Goal: Task Accomplishment & Management: Manage account settings

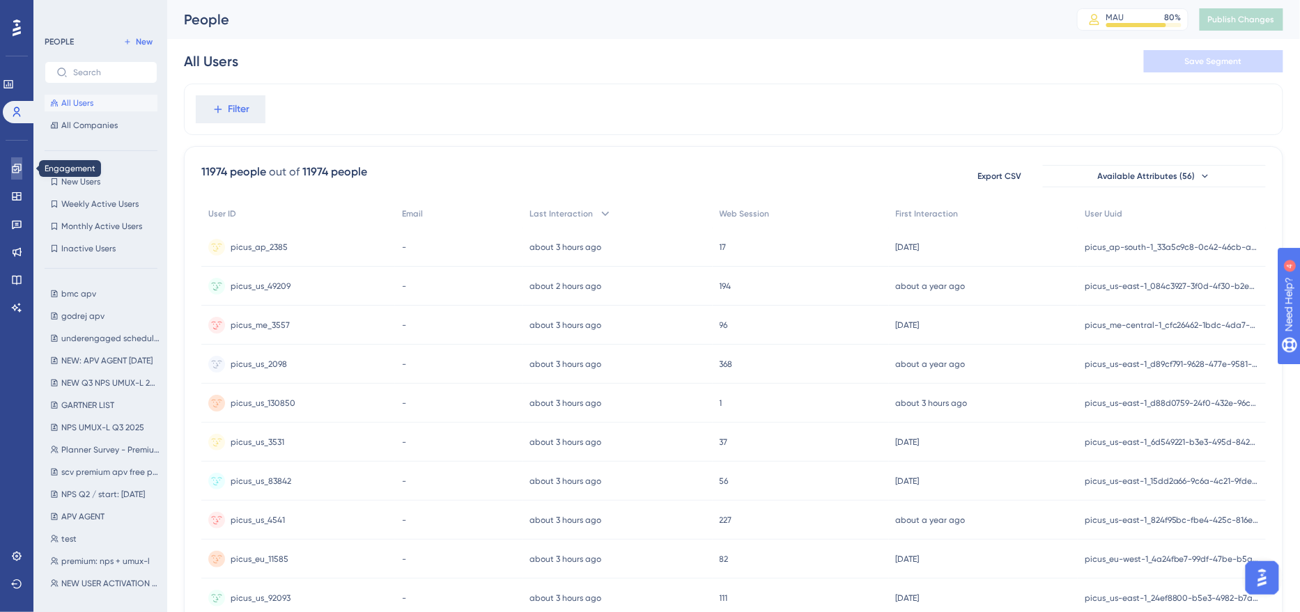
click at [16, 176] on link at bounding box center [16, 168] width 11 height 22
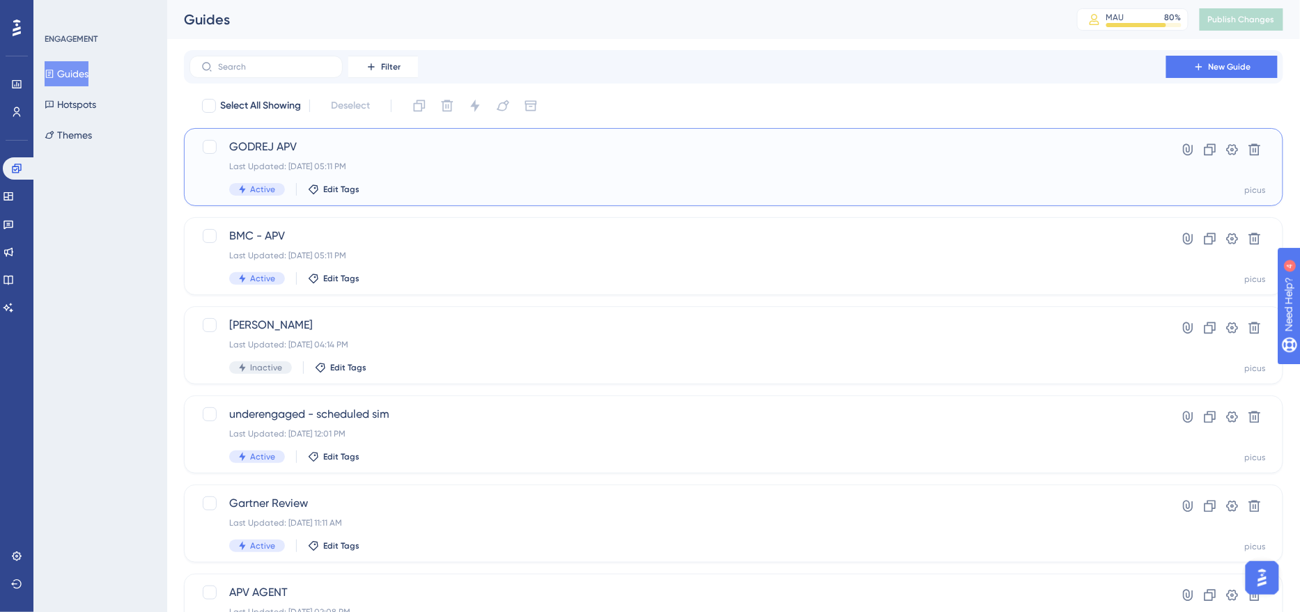
click at [430, 150] on span "GODREJ APV" at bounding box center [677, 147] width 897 height 17
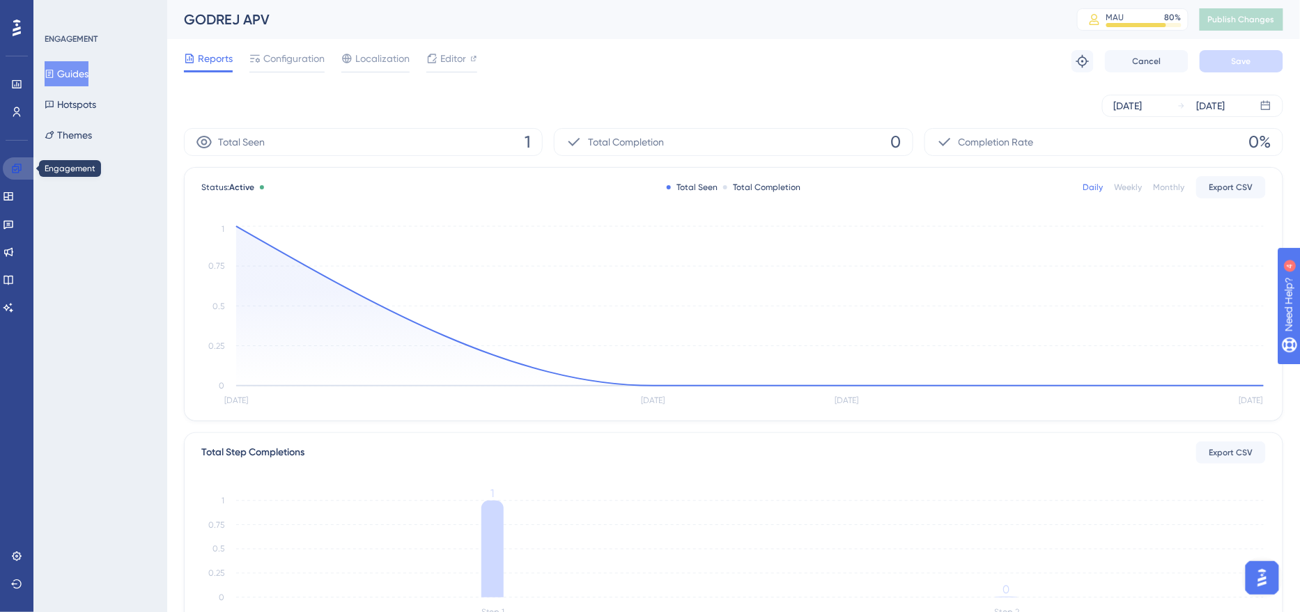
click at [17, 164] on icon at bounding box center [16, 168] width 11 height 11
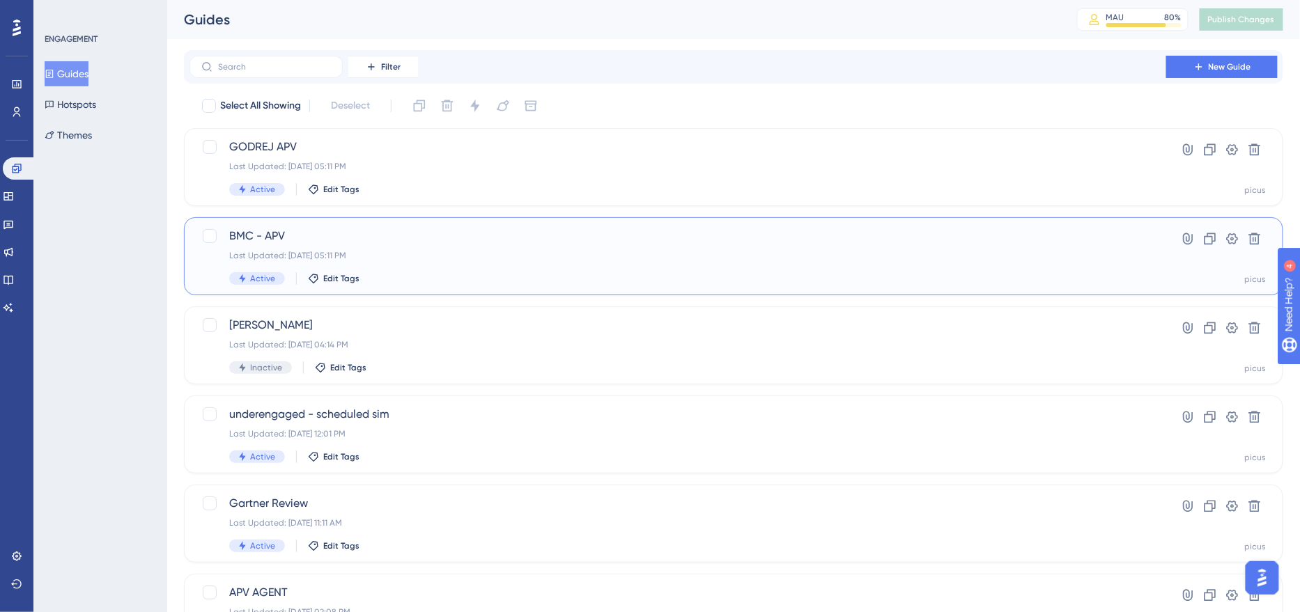
click at [425, 249] on div "BMC - APV Last Updated: Oct 07 2025, 05:11 PM Active Edit Tags" at bounding box center [677, 256] width 897 height 57
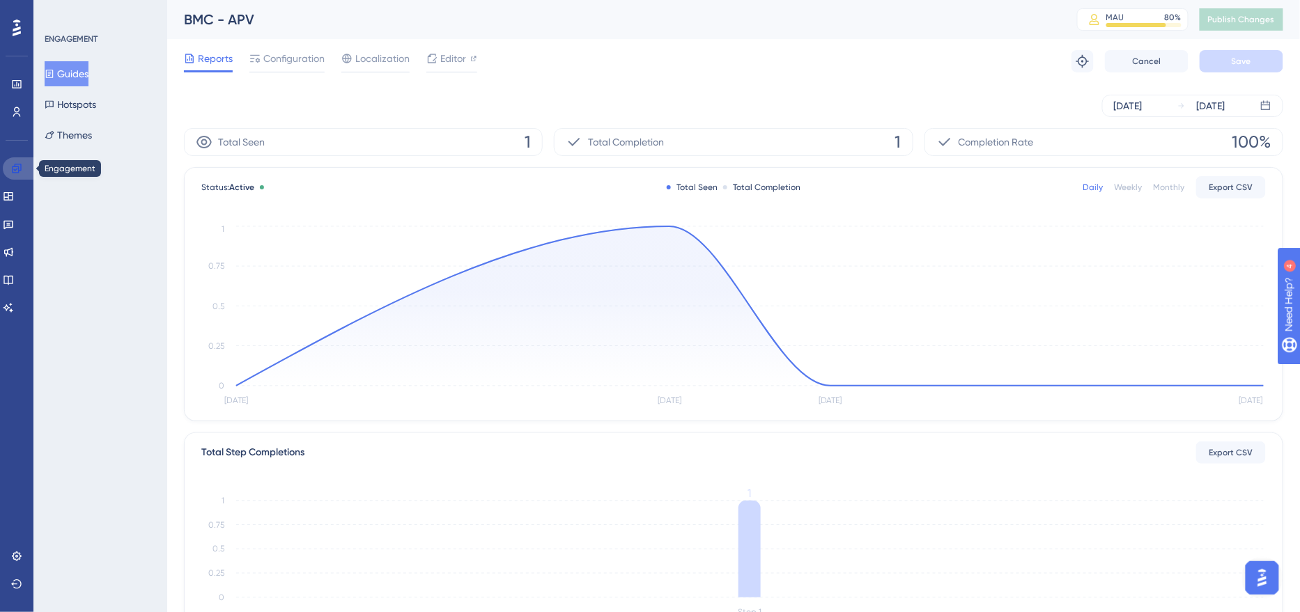
click at [19, 176] on link at bounding box center [19, 168] width 33 height 22
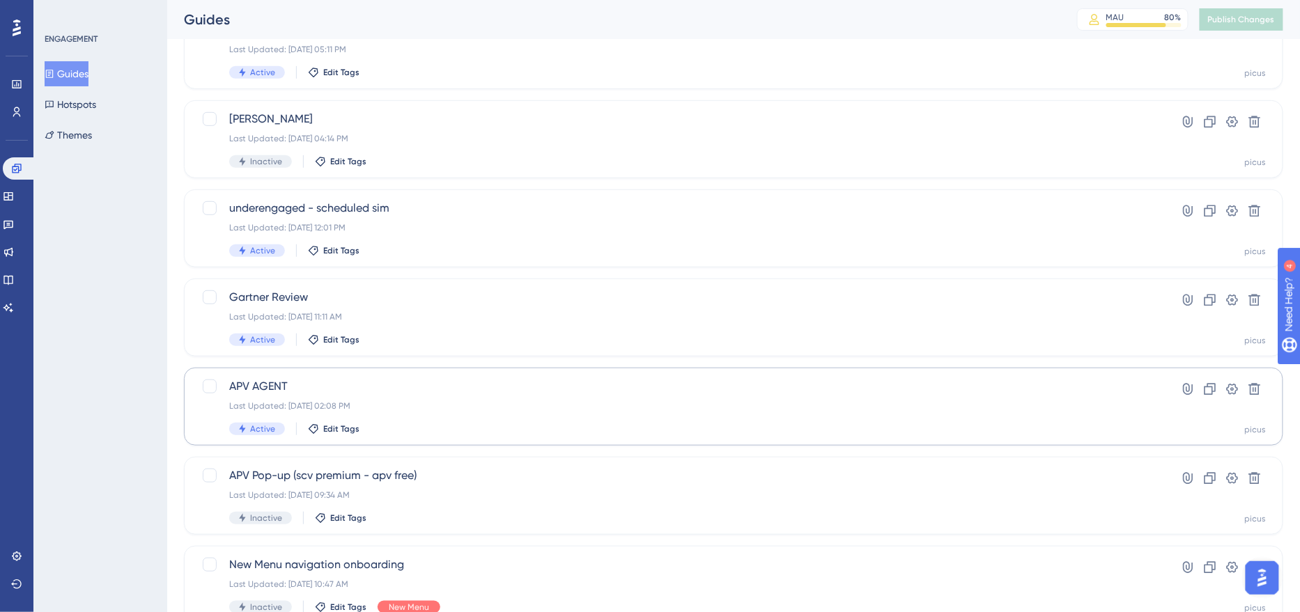
scroll to position [208, 0]
click at [430, 424] on div "Active Edit Tags" at bounding box center [677, 428] width 897 height 13
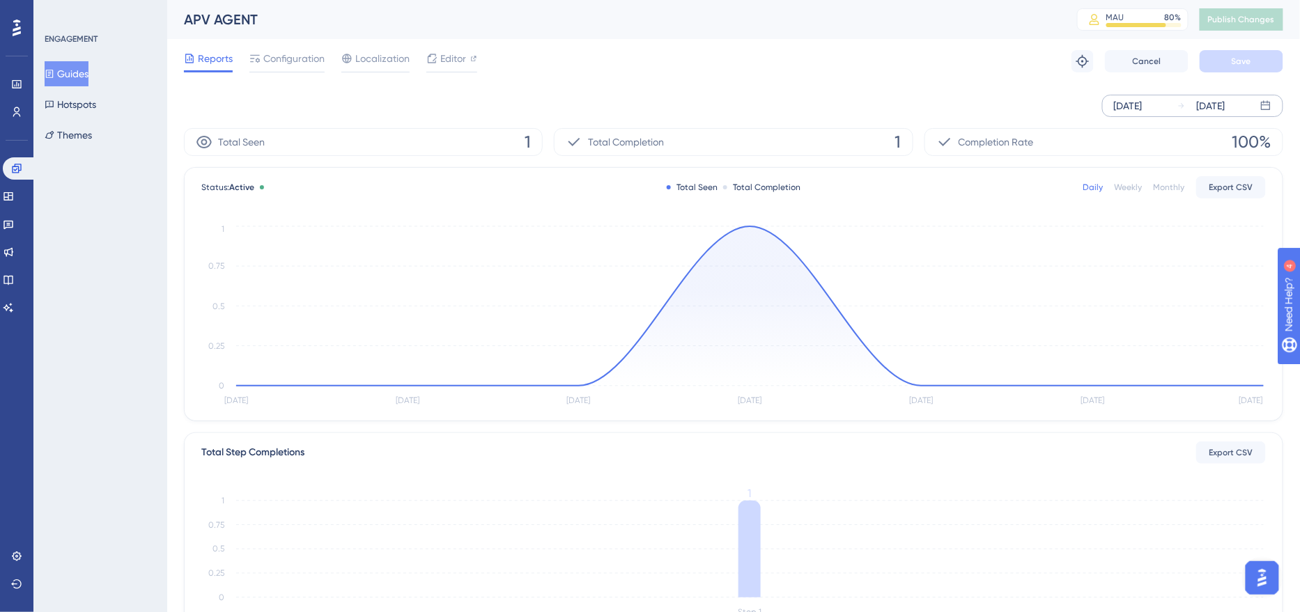
click at [1125, 102] on div "Oct 04 2025" at bounding box center [1128, 106] width 29 height 17
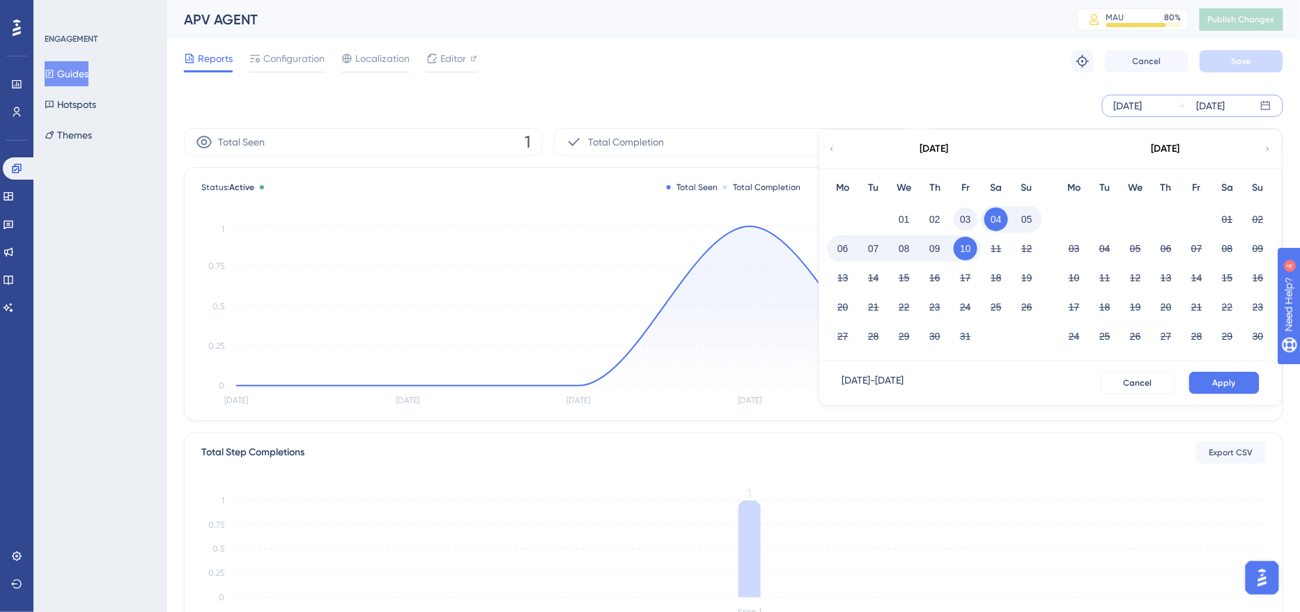
click at [967, 221] on button "03" at bounding box center [966, 220] width 24 height 24
click at [1230, 383] on span "Apply" at bounding box center [1224, 383] width 23 height 11
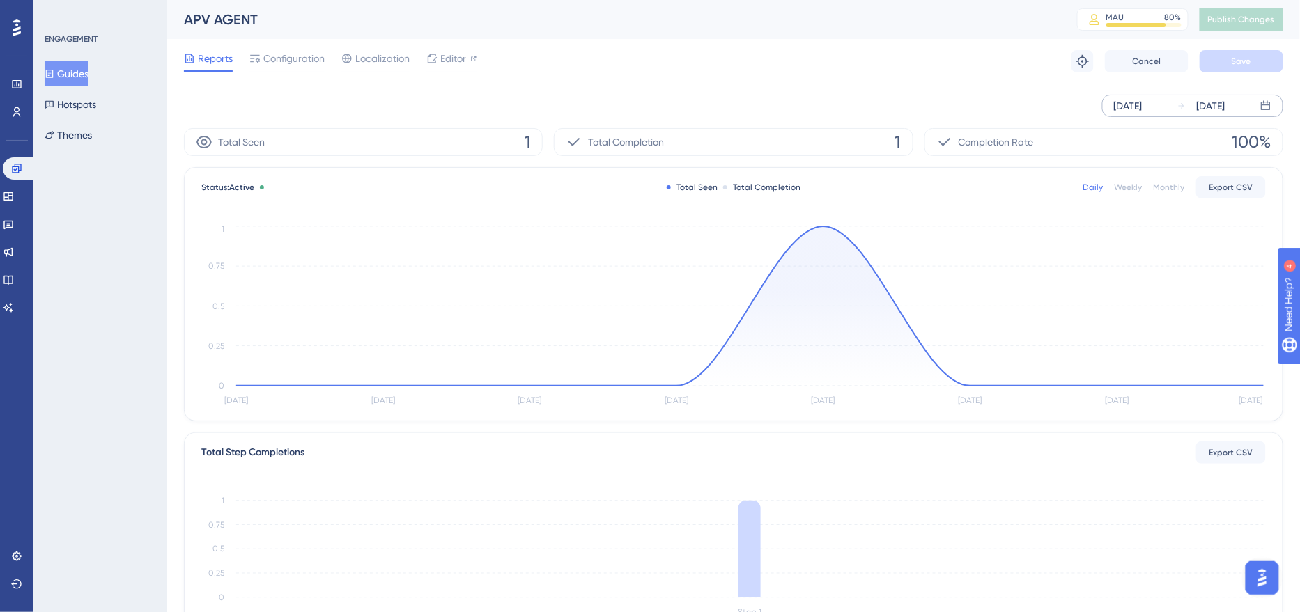
scroll to position [270, 0]
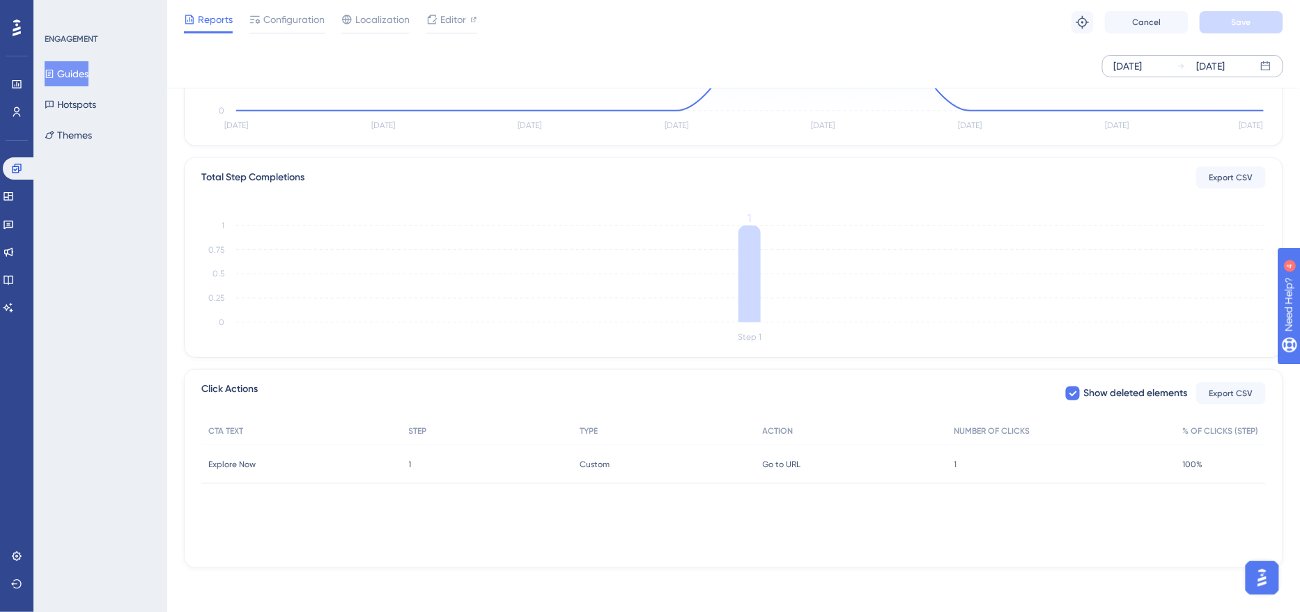
click at [962, 463] on div "1 1" at bounding box center [1061, 464] width 229 height 39
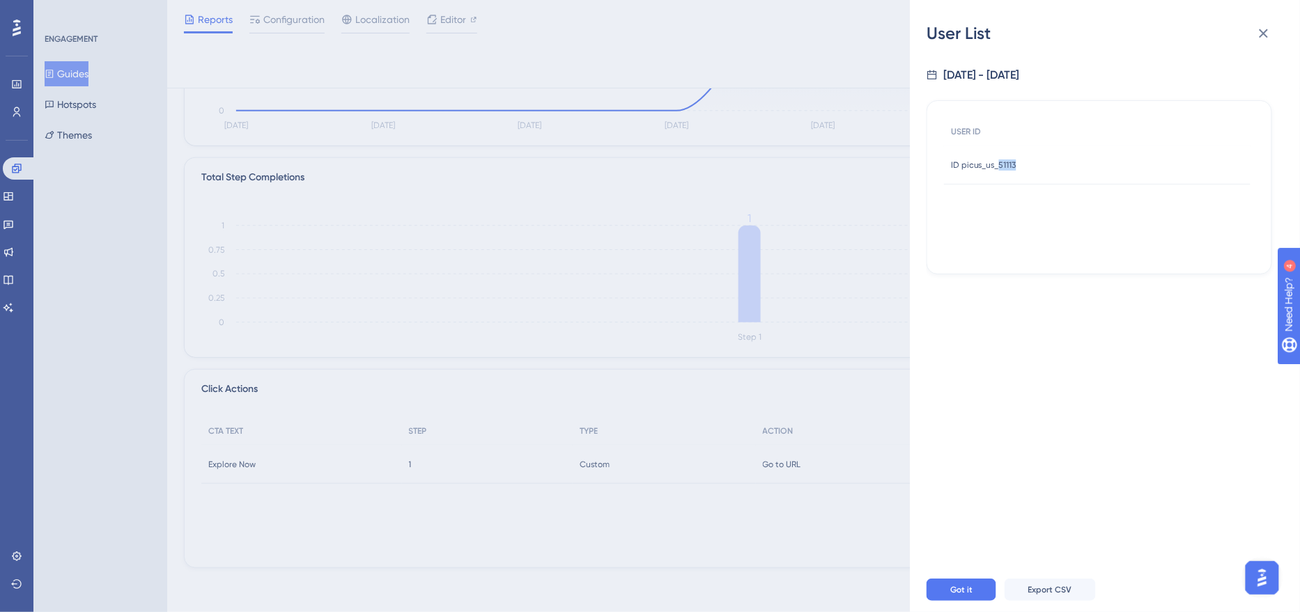
drag, startPoint x: 1041, startPoint y: 163, endPoint x: 999, endPoint y: 163, distance: 41.8
click at [999, 163] on div "ID picus_us_51113 ID picus_us_51113" at bounding box center [1097, 165] width 307 height 39
copy span "51113"
click at [530, 221] on div "User List 10/3/2025 - 10/10/2025 USER ID ID picus_us_51113 ID picus_us_51113 Go…" at bounding box center [650, 306] width 1300 height 612
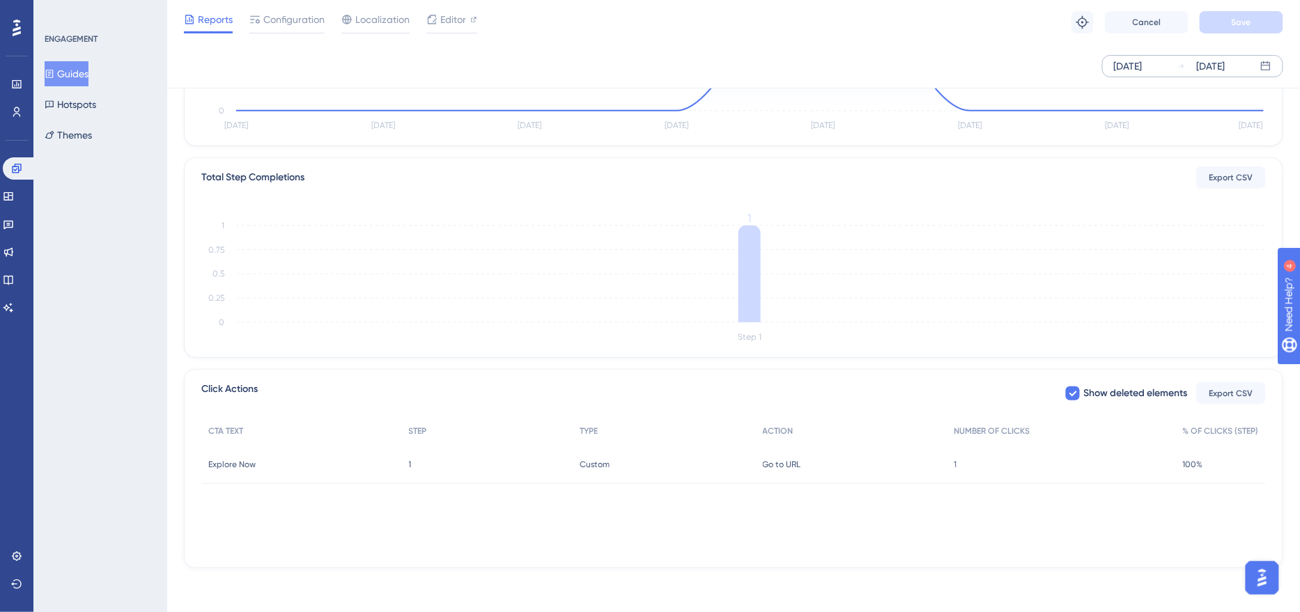
scroll to position [0, 0]
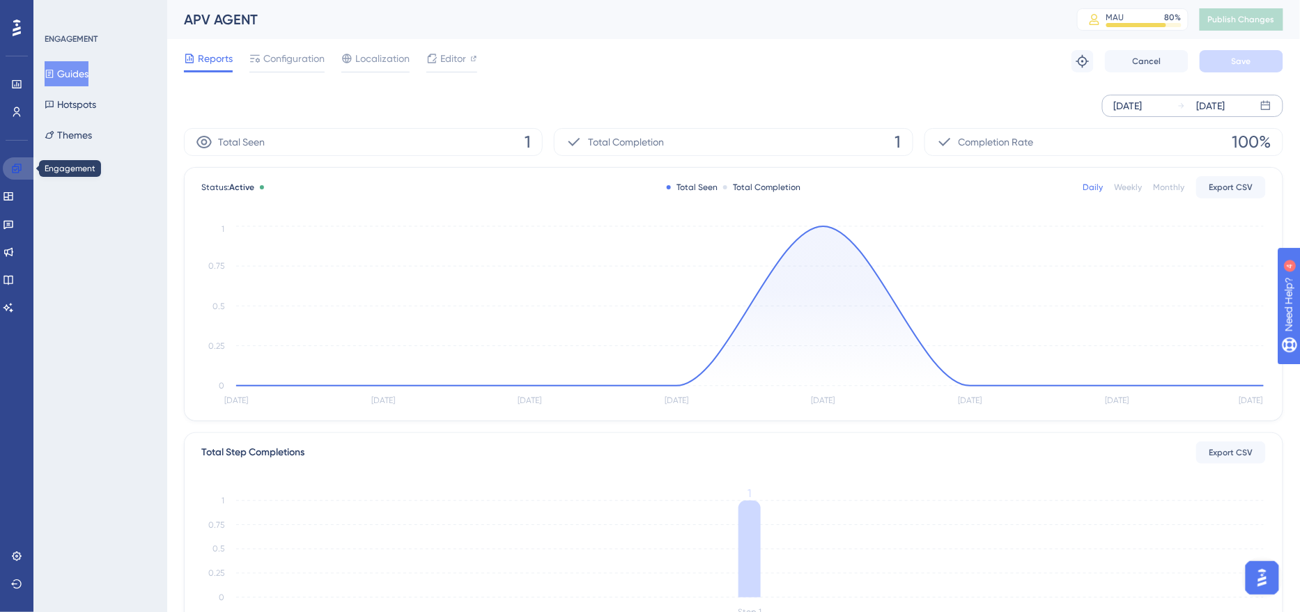
click at [20, 171] on icon at bounding box center [16, 168] width 11 height 11
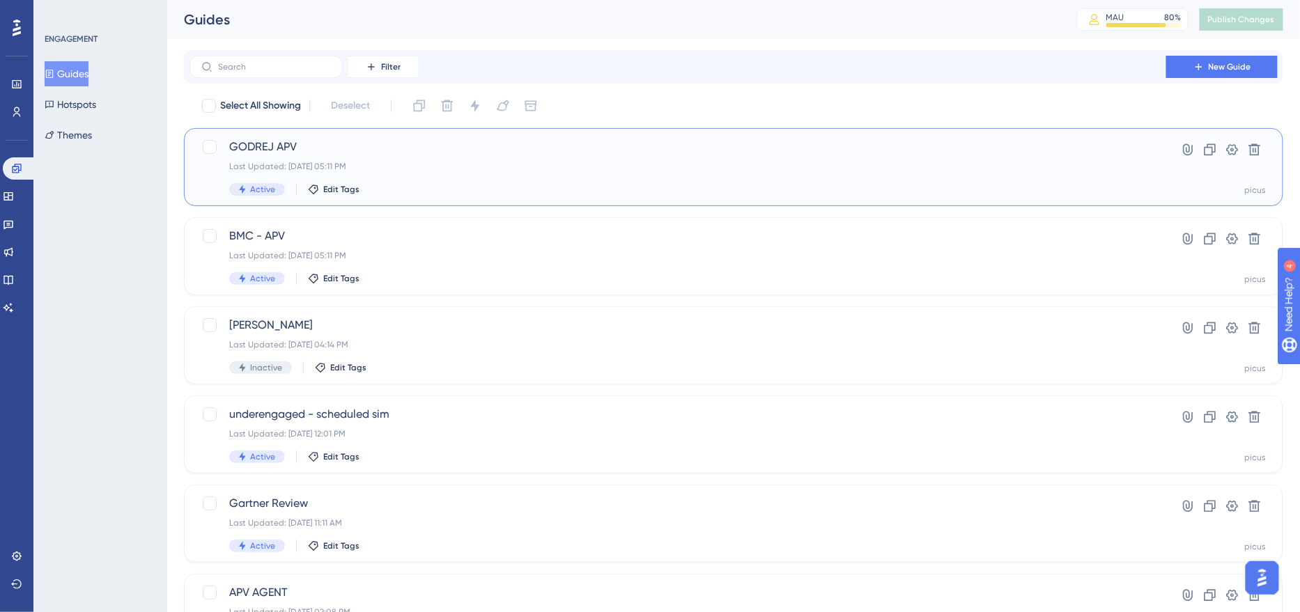
click at [468, 183] on div "Active Edit Tags" at bounding box center [677, 189] width 897 height 13
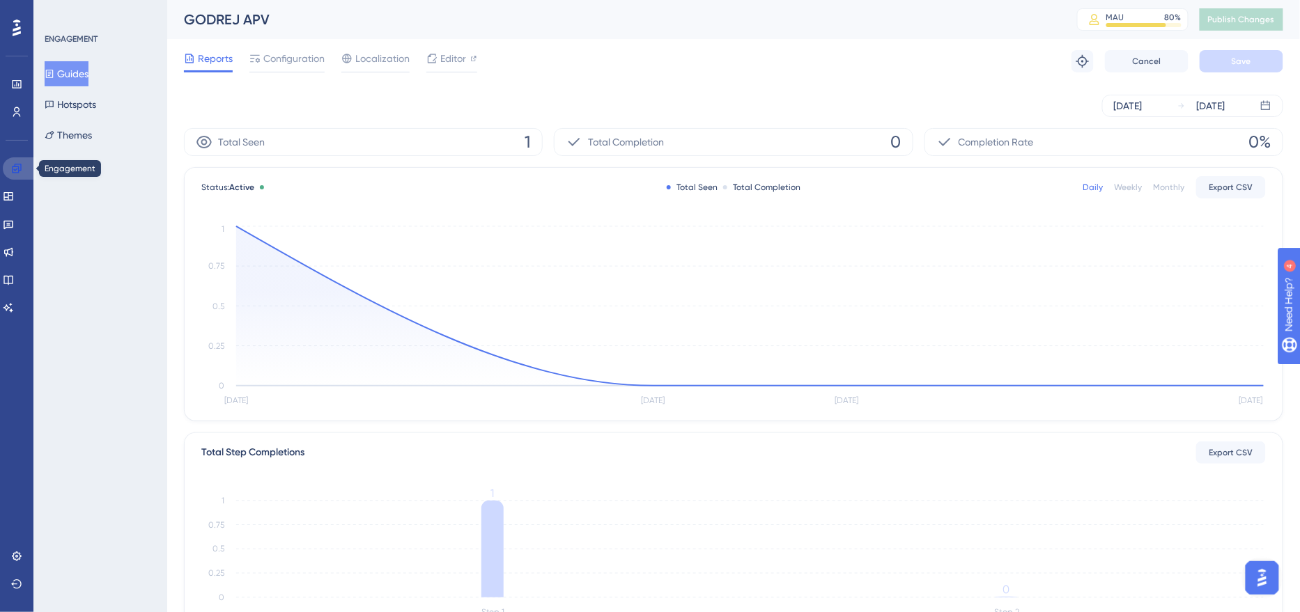
click at [29, 169] on link at bounding box center [19, 168] width 33 height 22
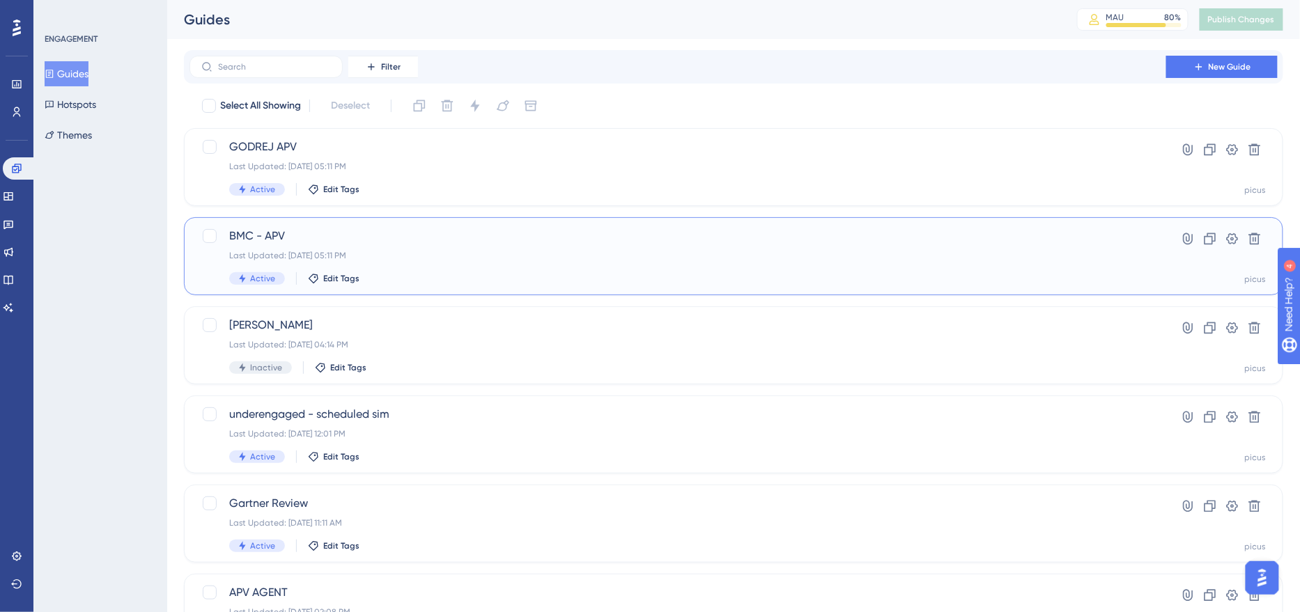
click at [551, 226] on div "BMC - APV Last Updated: Oct 07 2025, 05:11 PM Active Edit Tags Hyperlink Clone …" at bounding box center [733, 256] width 1099 height 78
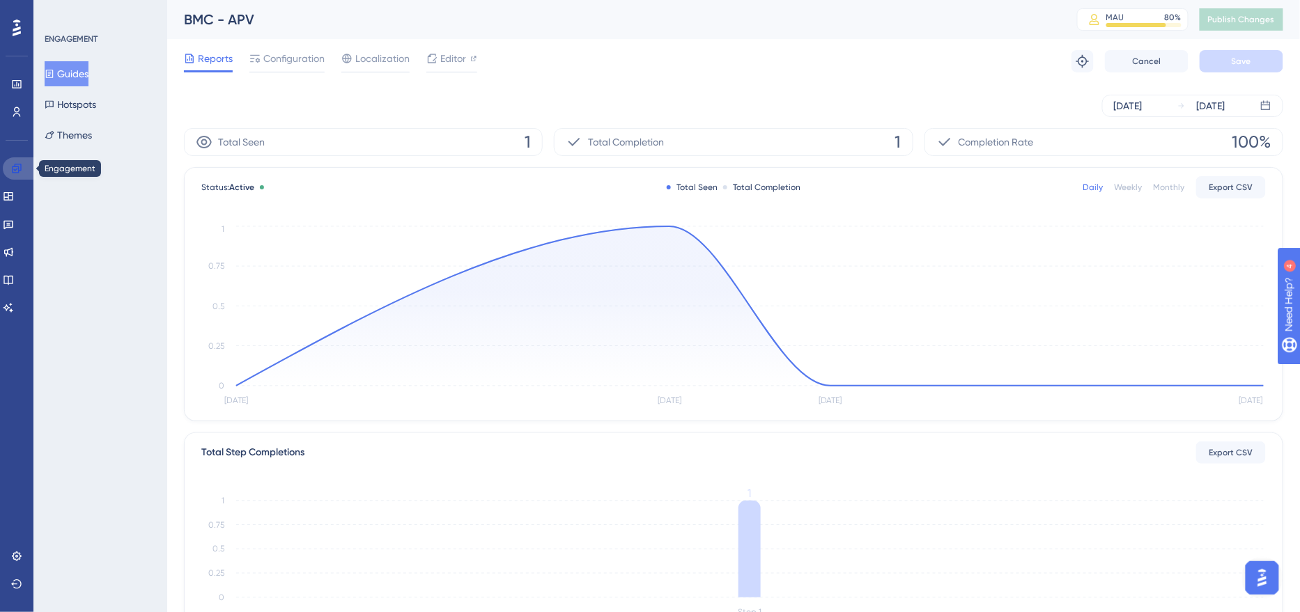
click at [17, 169] on icon at bounding box center [16, 168] width 11 height 11
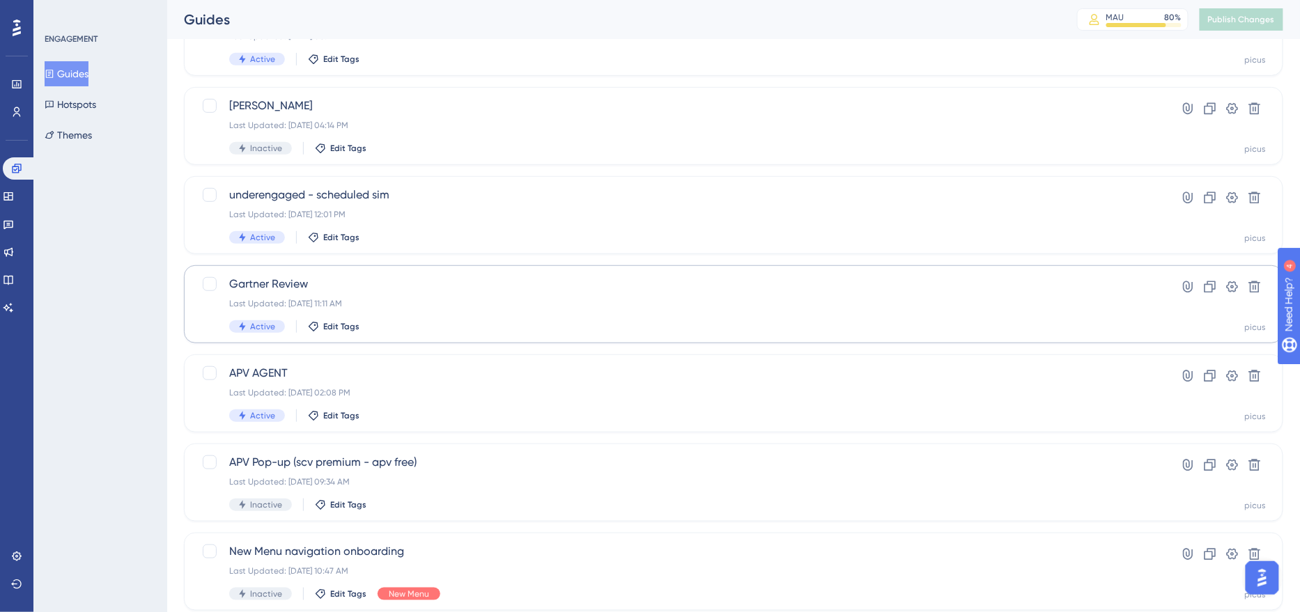
scroll to position [224, 0]
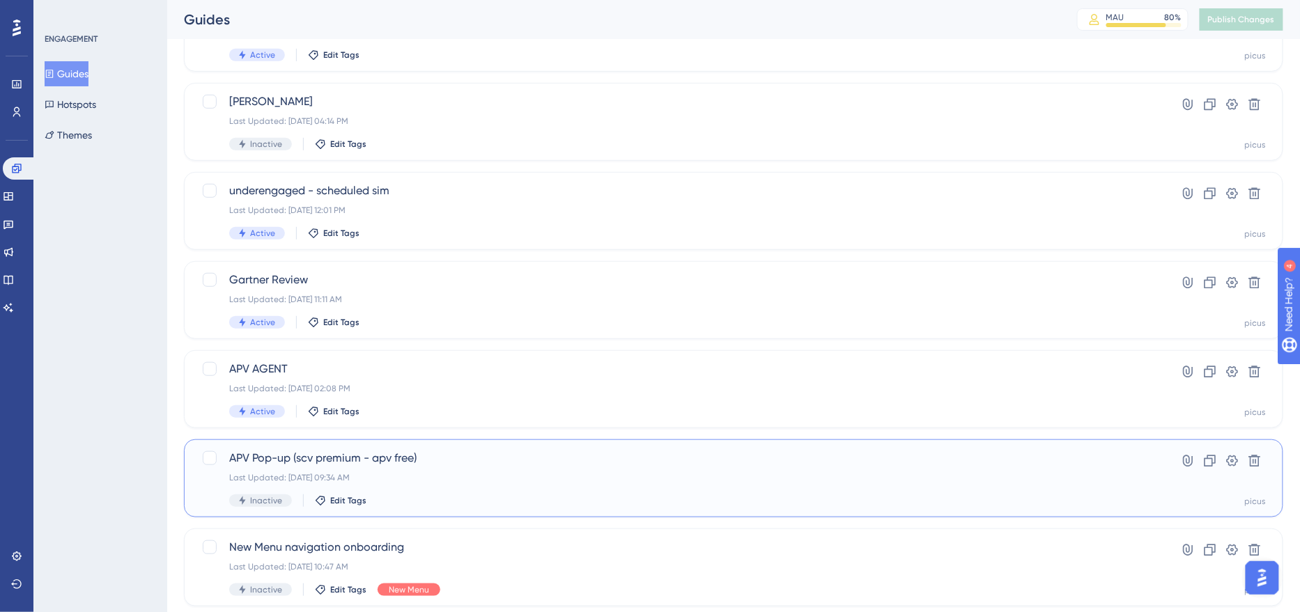
click at [454, 475] on div "Last Updated: Aug 01 2025, 09:34 AM" at bounding box center [677, 477] width 897 height 11
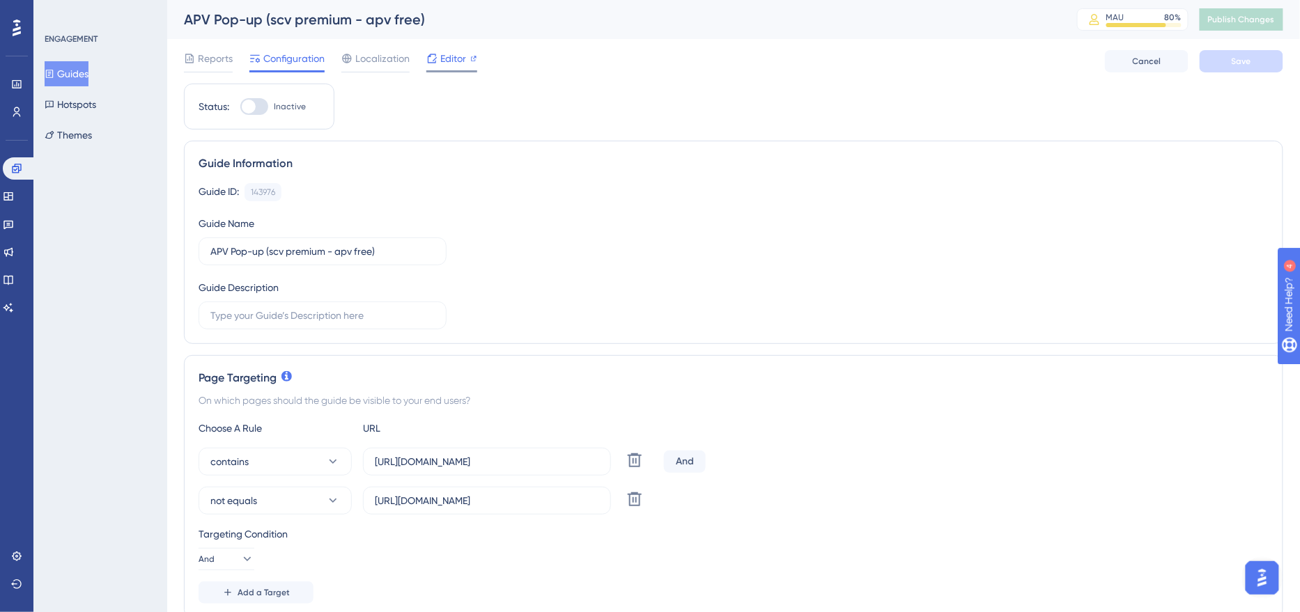
click at [440, 64] on span "Editor" at bounding box center [453, 58] width 26 height 17
